Goal: Transaction & Acquisition: Subscribe to service/newsletter

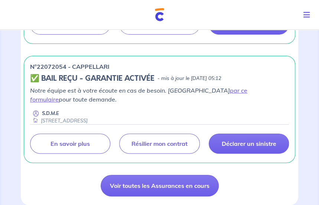
scroll to position [943, 0]
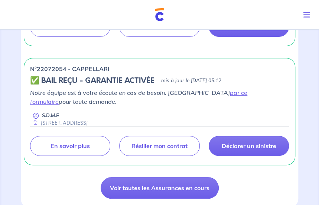
click at [309, 12] on icon "Toggle navigation" at bounding box center [306, 14] width 7 height 7
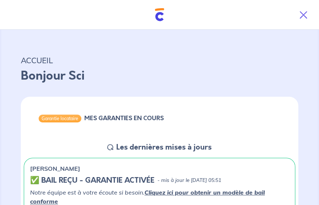
scroll to position [0, 0]
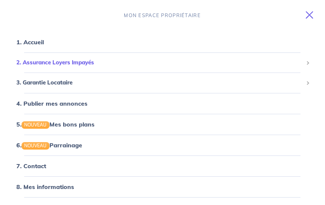
click at [79, 60] on span "2. Assurance Loyers Impayés" at bounding box center [159, 62] width 286 height 9
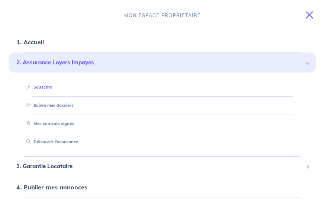
click at [48, 90] on link "Souscrire" at bounding box center [37, 86] width 29 height 5
click at [42, 40] on link "1. Accueil" at bounding box center [29, 41] width 27 height 7
click at [311, 14] on icon "Toggle navigation" at bounding box center [308, 14] width 7 height 7
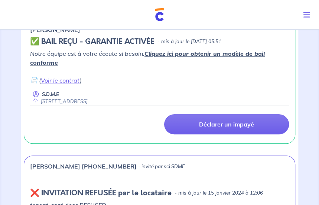
scroll to position [139, 0]
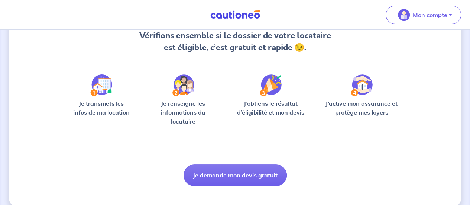
scroll to position [94, 0]
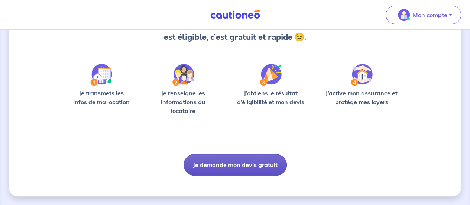
click at [233, 169] on button "Je demande mon devis gratuit" at bounding box center [234, 165] width 103 height 22
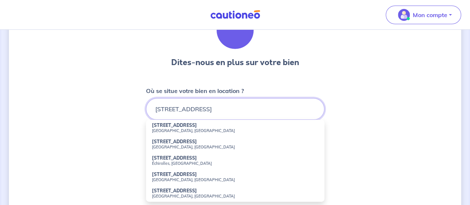
scroll to position [46, 0]
click at [102, 138] on div "Dites-nous en plus sur votre bien Où se situe votre bien en location ? [STREET_…" at bounding box center [235, 186] width 452 height 389
click at [218, 109] on input "[STREET_ADDRESS]" at bounding box center [235, 109] width 178 height 22
click at [186, 108] on input "[STREET_ADDRESS]" at bounding box center [235, 109] width 178 height 22
click at [204, 109] on input "[STREET_ADDRESS]" at bounding box center [235, 109] width 178 height 22
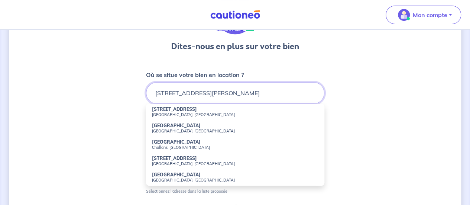
scroll to position [65, 0]
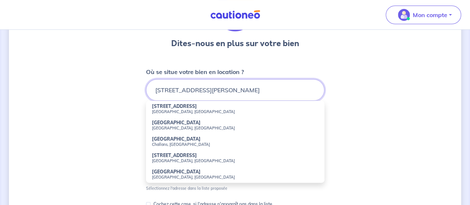
click at [227, 90] on input "[STREET_ADDRESS][PERSON_NAME]" at bounding box center [235, 90] width 178 height 22
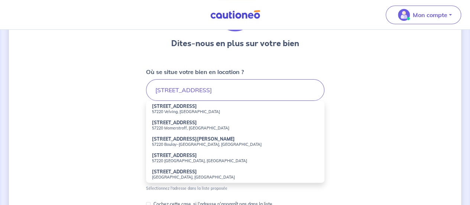
click at [179, 126] on small "57220 Momerstroff, [GEOGRAPHIC_DATA]" at bounding box center [235, 127] width 166 height 5
type input "[STREET_ADDRESS]"
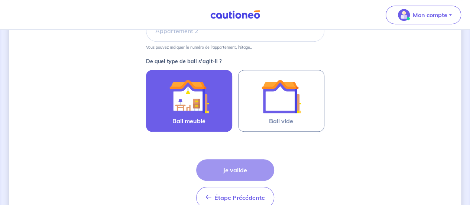
scroll to position [207, 0]
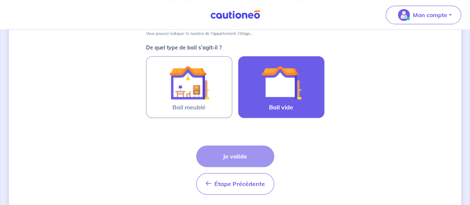
click at [309, 85] on div at bounding box center [281, 82] width 68 height 40
click at [0, 0] on input "Bail vide" at bounding box center [0, 0] width 0 height 0
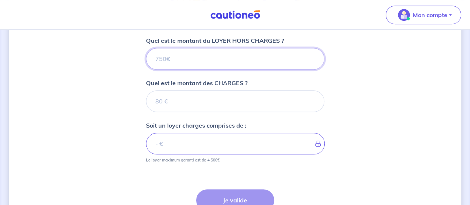
scroll to position [277, 0]
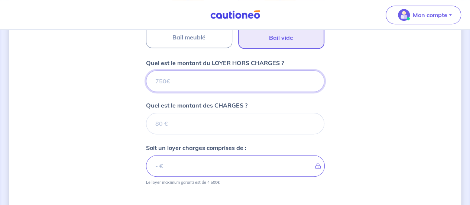
click at [183, 83] on input "Quel est le montant du LOYER HORS CHARGES ?" at bounding box center [235, 81] width 178 height 22
type input "85"
type input "850"
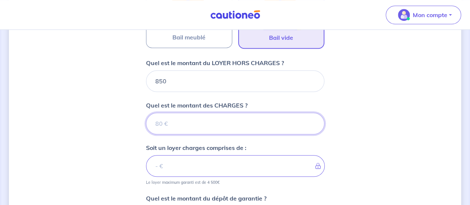
click at [174, 124] on input "Quel est le montant des CHARGES ?" at bounding box center [235, 124] width 178 height 22
type input "0"
type input "850"
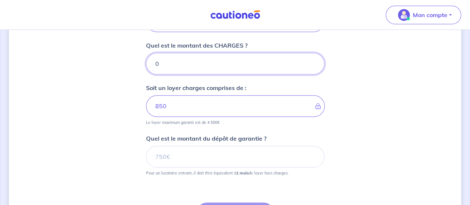
scroll to position [334, 0]
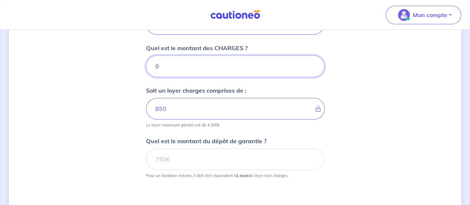
type input "0"
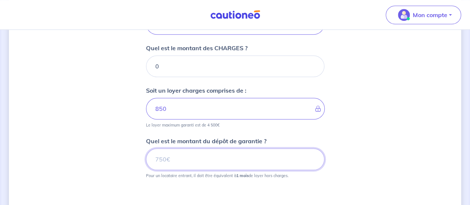
click at [166, 163] on input "Quel est le montant du dépôt de garantie ?" at bounding box center [235, 159] width 178 height 22
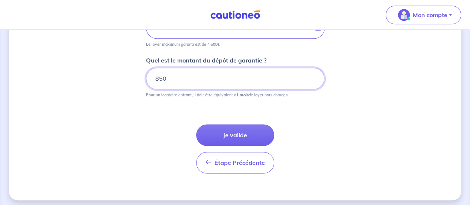
scroll to position [416, 0]
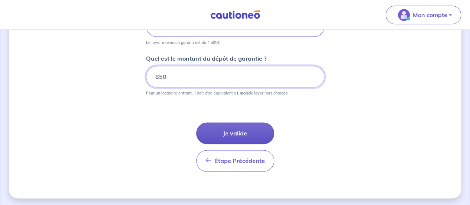
type input "850"
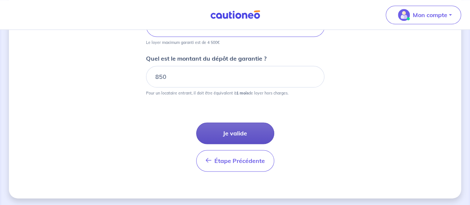
click at [253, 132] on button "Je valide" at bounding box center [235, 133] width 78 height 22
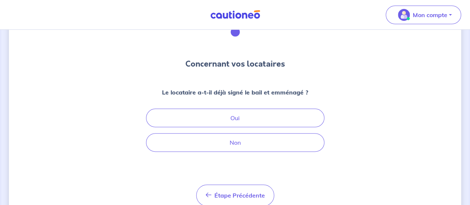
scroll to position [46, 0]
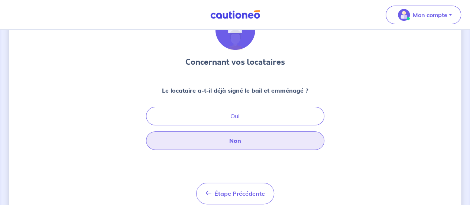
click at [234, 137] on button "Non" at bounding box center [235, 140] width 178 height 19
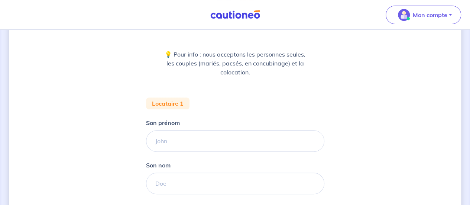
scroll to position [92, 0]
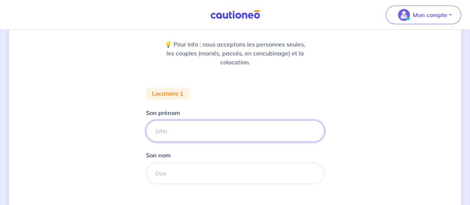
click at [209, 128] on input "Son prénom" at bounding box center [235, 131] width 178 height 22
type input "[PERSON_NAME]"
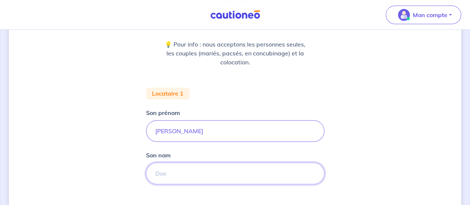
click at [178, 175] on input "Son nom" at bounding box center [235, 173] width 178 height 22
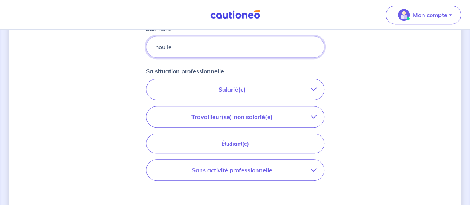
scroll to position [226, 0]
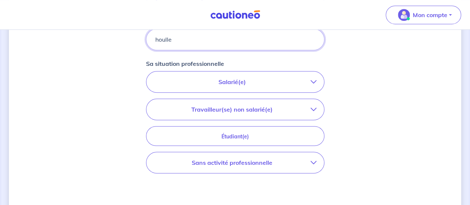
type input "houlle"
click at [315, 80] on icon "button" at bounding box center [314, 82] width 6 height 6
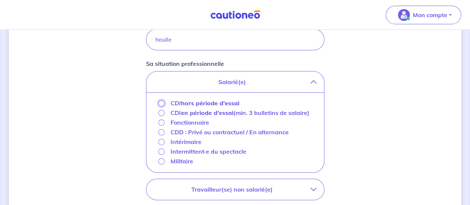
click at [161, 104] on input "CDI hors période d'essai" at bounding box center [161, 103] width 6 height 6
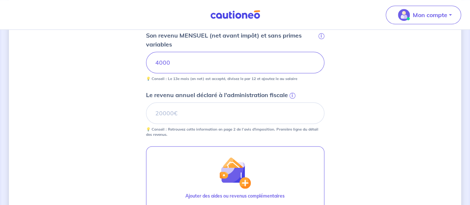
scroll to position [297, 0]
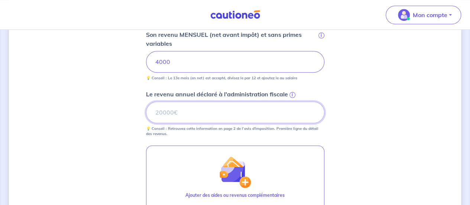
click at [162, 112] on input "Le revenu annuel déclaré à l'administration fiscale i" at bounding box center [235, 112] width 178 height 22
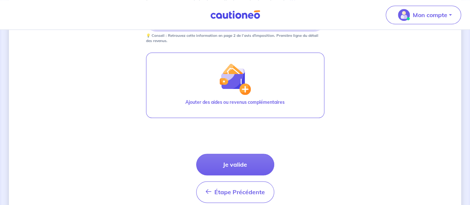
scroll to position [401, 0]
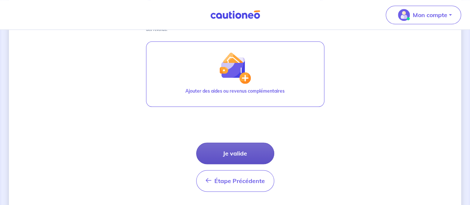
type input "52294"
click at [253, 147] on button "Je valide" at bounding box center [235, 153] width 78 height 22
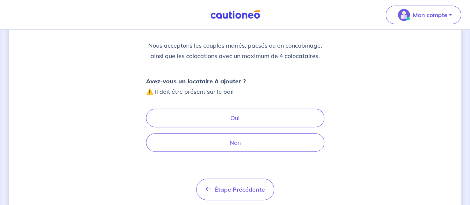
scroll to position [89, 0]
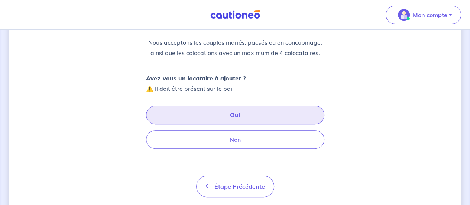
click at [231, 113] on button "Oui" at bounding box center [235, 114] width 178 height 19
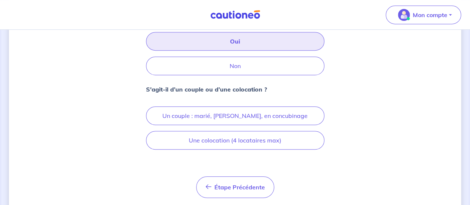
scroll to position [163, 0]
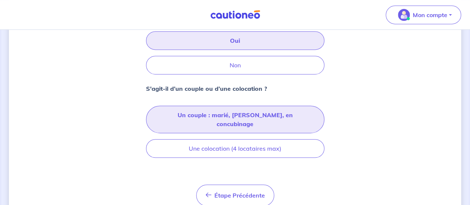
click at [273, 111] on button "Un couple : marié, [PERSON_NAME], en concubinage" at bounding box center [235, 118] width 178 height 27
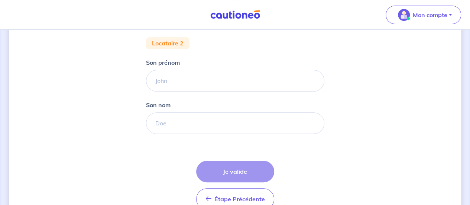
scroll to position [104, 0]
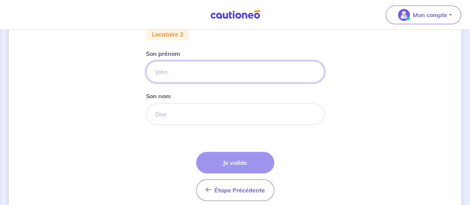
click at [230, 73] on input "Son prénom" at bounding box center [235, 72] width 178 height 22
type input "Marjolaine"
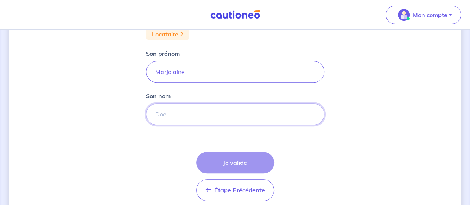
click at [167, 116] on input "Son nom" at bounding box center [235, 114] width 178 height 22
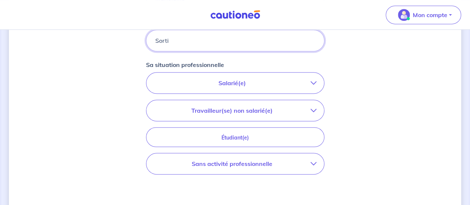
scroll to position [178, 0]
type input "Sorti"
click at [314, 79] on icon "button" at bounding box center [314, 82] width 6 height 6
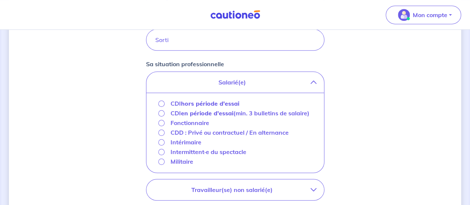
click at [314, 79] on icon "button" at bounding box center [314, 82] width 6 height 6
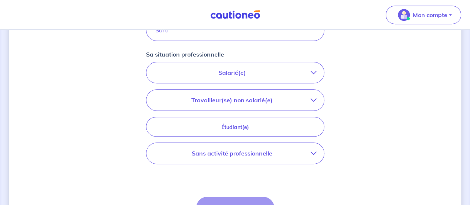
scroll to position [190, 0]
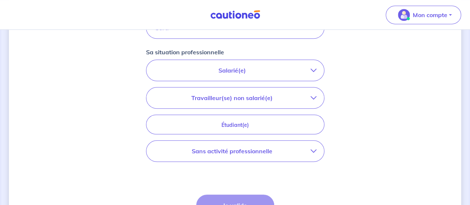
click at [313, 148] on icon "button" at bounding box center [314, 151] width 6 height 6
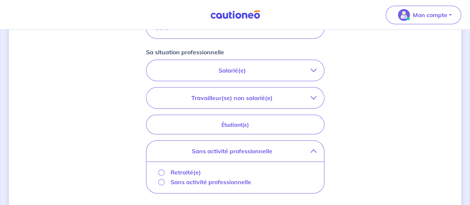
click at [320, 94] on button "Travailleur(se) non salarié(e)" at bounding box center [235, 97] width 178 height 21
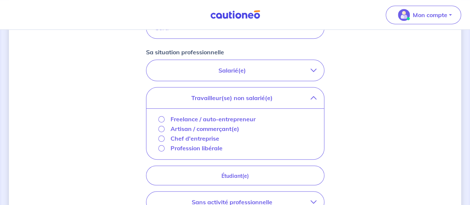
click at [320, 94] on button "Travailleur(se) non salarié(e)" at bounding box center [235, 97] width 178 height 21
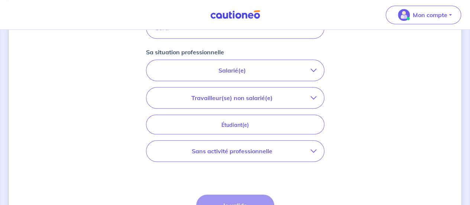
click at [234, 156] on button "Sans activité professionnelle" at bounding box center [235, 150] width 178 height 21
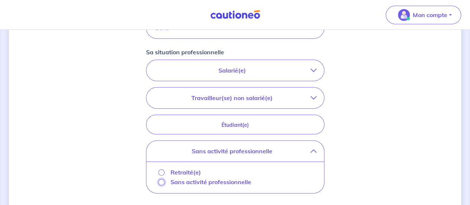
click at [162, 179] on input "Sans activité professionnelle" at bounding box center [161, 182] width 6 height 6
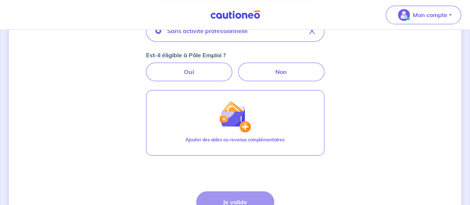
scroll to position [234, 0]
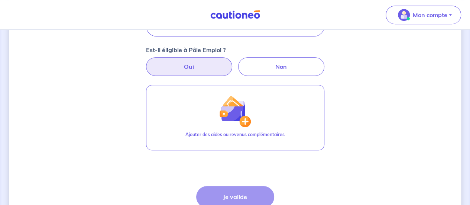
click at [201, 73] on label "Oui" at bounding box center [189, 66] width 86 height 19
click at [233, 62] on input "Oui" at bounding box center [235, 59] width 5 height 5
radio input "true"
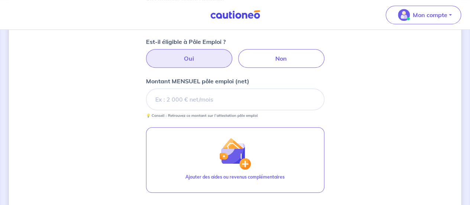
scroll to position [242, 0]
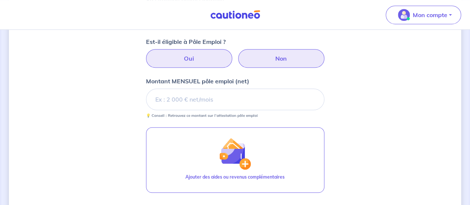
click at [279, 59] on label "Non" at bounding box center [281, 58] width 86 height 19
click at [237, 54] on input "Non" at bounding box center [235, 51] width 5 height 5
radio input "true"
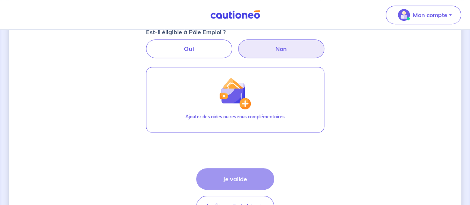
scroll to position [271, 0]
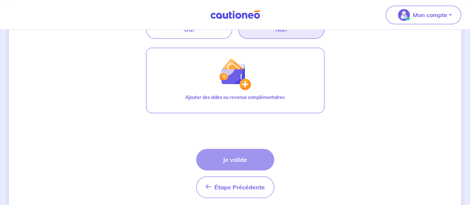
click at [233, 159] on div "Étape Précédente Précédent Je valide Je valide" at bounding box center [235, 173] width 78 height 49
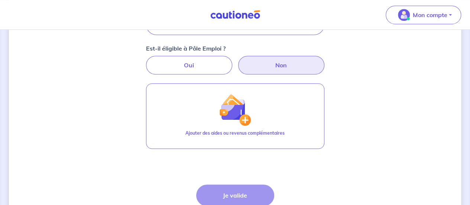
scroll to position [236, 0]
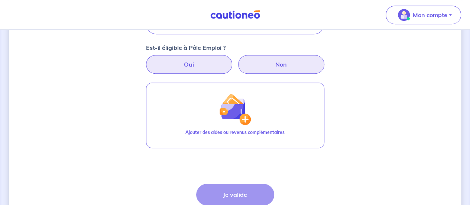
click at [199, 61] on label "Oui" at bounding box center [189, 64] width 86 height 19
click at [233, 60] on input "Oui" at bounding box center [235, 57] width 5 height 5
radio input "true"
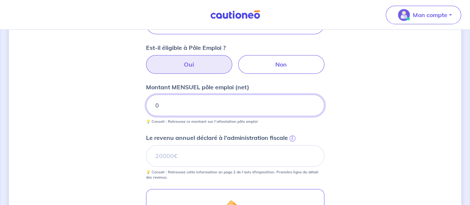
click at [185, 105] on input "0" at bounding box center [235, 105] width 178 height 22
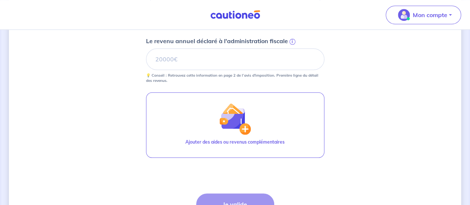
scroll to position [320, 0]
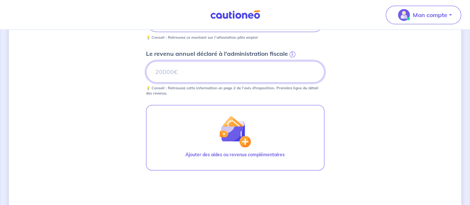
click at [172, 76] on input "Le revenu annuel déclaré à l'administration fiscale i" at bounding box center [235, 72] width 178 height 22
type input "18437"
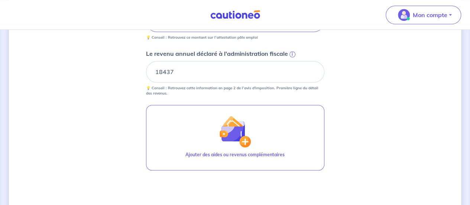
click at [127, 128] on div "Concernant vos locataires Locataire 2 Son prénom [PERSON_NAME] Son nom Sorti Sa…" at bounding box center [235, -1] width 452 height 563
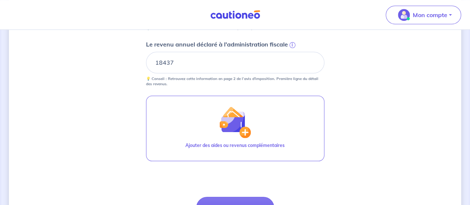
scroll to position [331, 0]
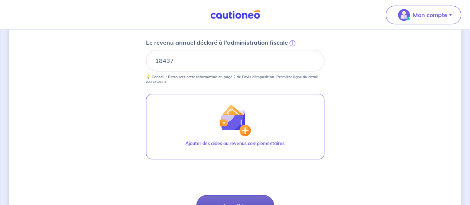
click at [239, 200] on button "Je valide" at bounding box center [235, 206] width 78 height 22
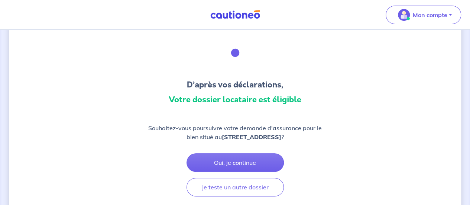
scroll to position [29, 0]
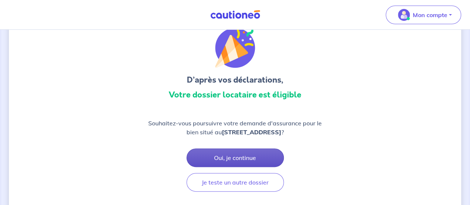
click at [236, 159] on button "Oui, je continue" at bounding box center [234, 157] width 97 height 19
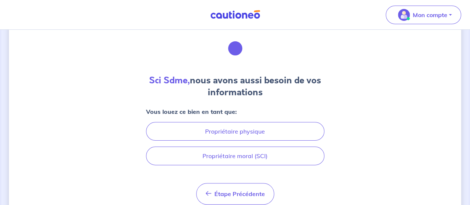
scroll to position [36, 0]
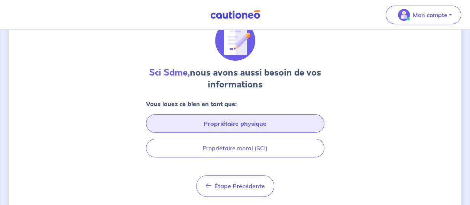
click at [275, 120] on button "Propriétaire physique" at bounding box center [235, 123] width 178 height 19
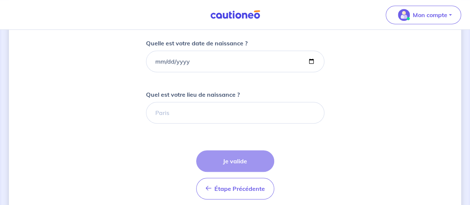
scroll to position [181, 0]
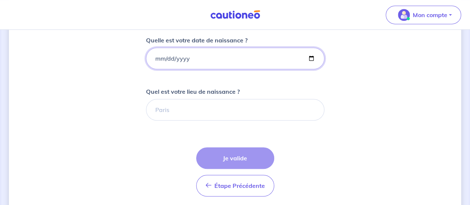
click at [155, 58] on input "Quelle est votre date de naissance ?" at bounding box center [235, 59] width 178 height 22
type input "[DATE]"
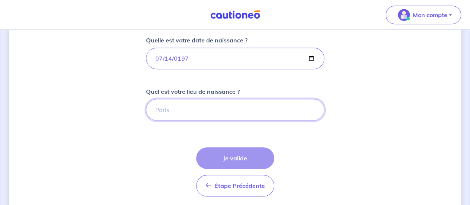
click at [174, 110] on input "Quel est votre lieu de naissance ?" at bounding box center [235, 110] width 178 height 22
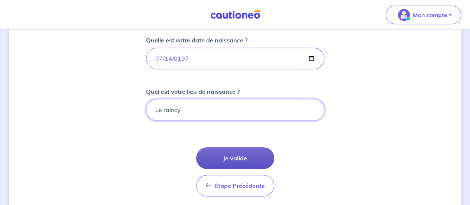
type input "Le raincy"
click at [233, 156] on button "Je valide" at bounding box center [235, 158] width 78 height 22
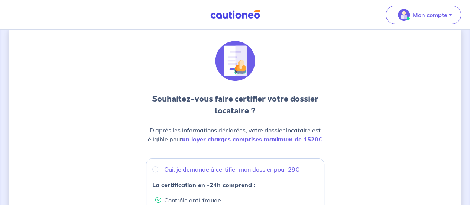
scroll to position [25, 0]
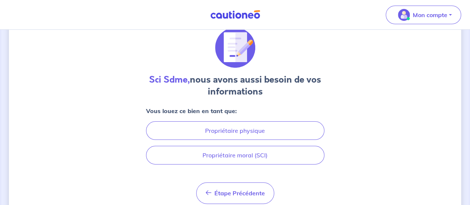
scroll to position [56, 0]
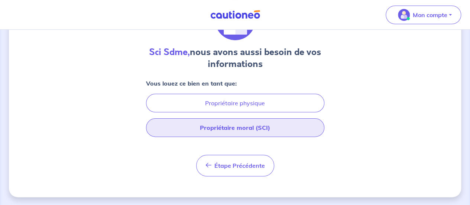
click at [226, 127] on button "Propriétaire moral (SCI)" at bounding box center [235, 127] width 178 height 19
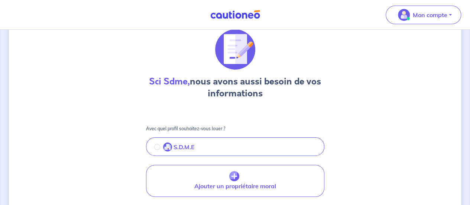
scroll to position [30, 0]
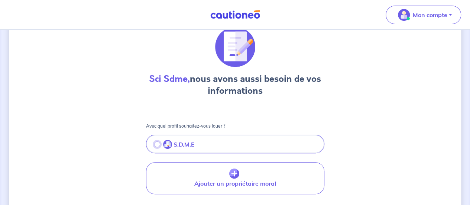
click at [157, 143] on input "radio" at bounding box center [157, 144] width 6 height 6
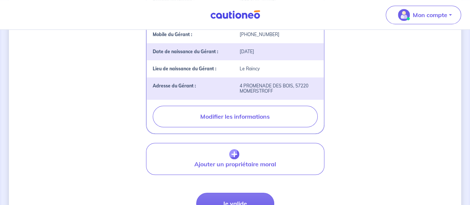
scroll to position [248, 0]
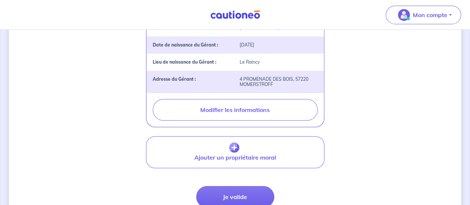
click at [182, 179] on div "Sci Sdme, nous avons aussi besoin de vos informations Avec quel profil souhaite…" at bounding box center [235, 26] width 452 height 471
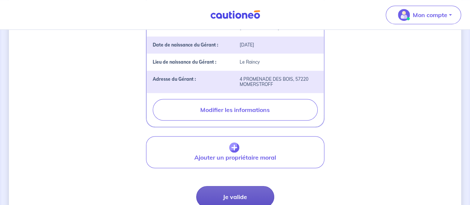
click at [229, 193] on button "Je valide" at bounding box center [235, 197] width 78 height 22
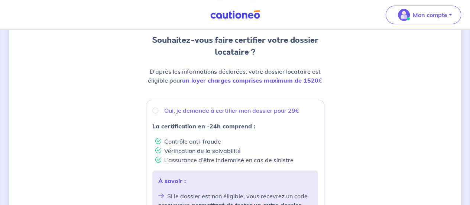
scroll to position [89, 0]
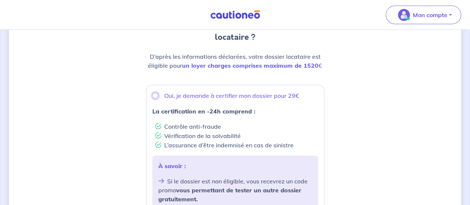
click at [156, 95] on input "Oui, je demande à certifier mon dossier pour 29€" at bounding box center [155, 95] width 6 height 6
radio input "true"
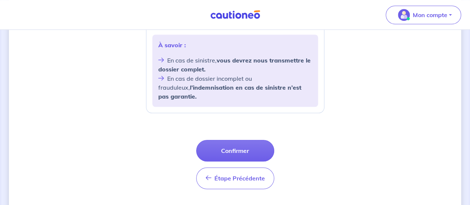
scroll to position [338, 0]
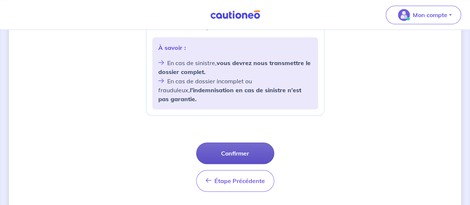
click at [255, 144] on button "Confirmer" at bounding box center [235, 153] width 78 height 22
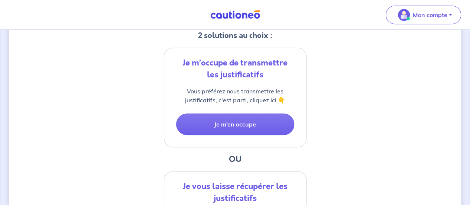
scroll to position [165, 0]
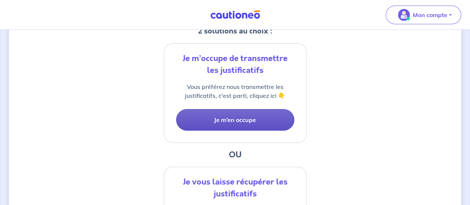
click at [244, 126] on button "Je m’en occupe" at bounding box center [235, 120] width 118 height 22
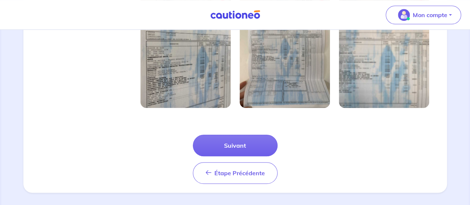
scroll to position [304, 0]
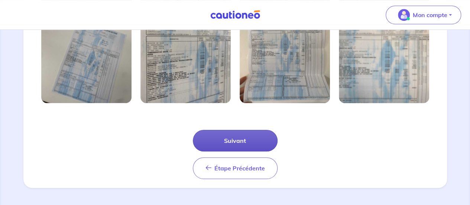
click at [255, 139] on button "Suivant" at bounding box center [235, 141] width 85 height 22
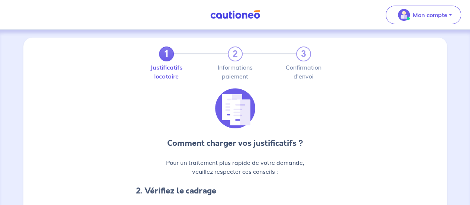
scroll to position [0, 0]
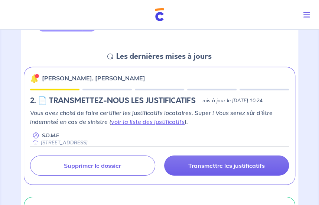
scroll to position [712, 0]
